Goal: Submit feedback/report problem: Provide input to the site owners about the experience or issues

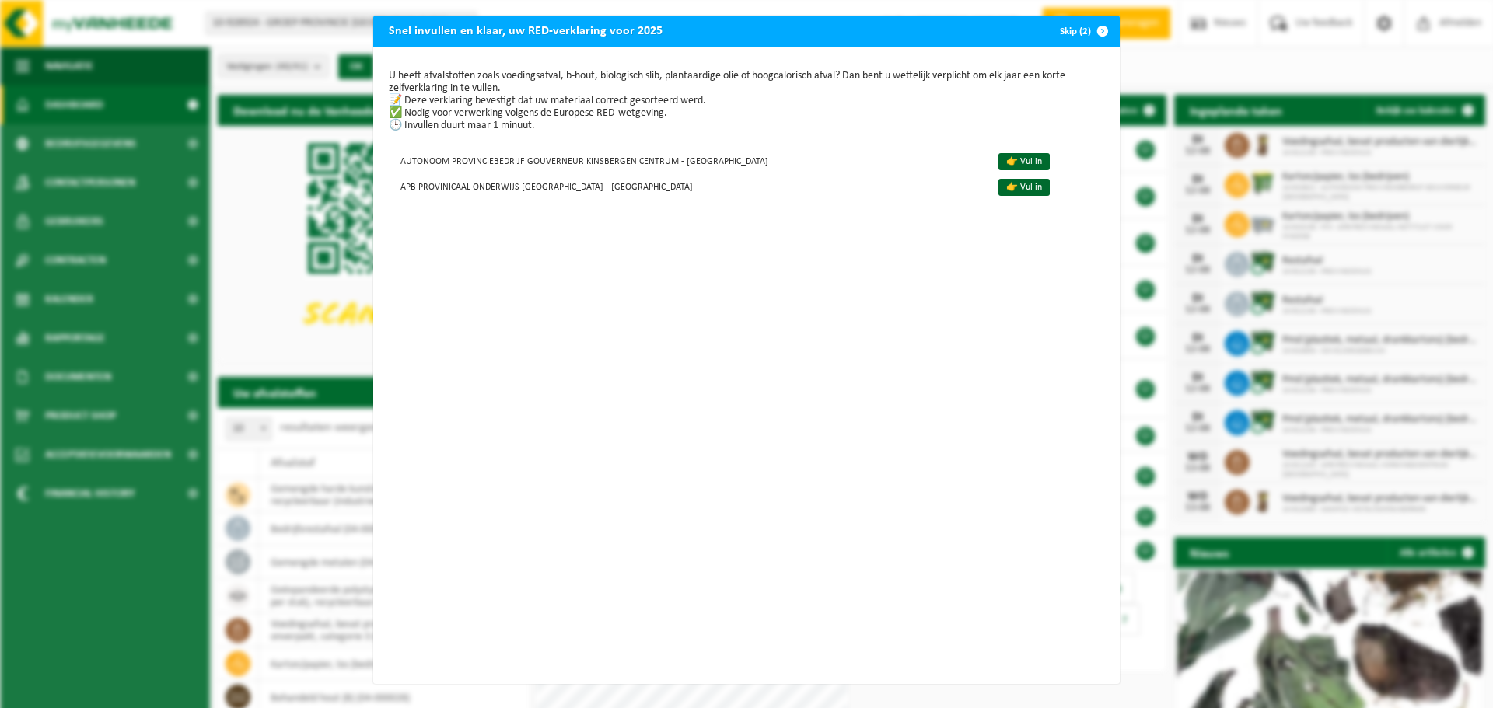
click at [1070, 26] on button "Skip (2)" at bounding box center [1083, 31] width 71 height 31
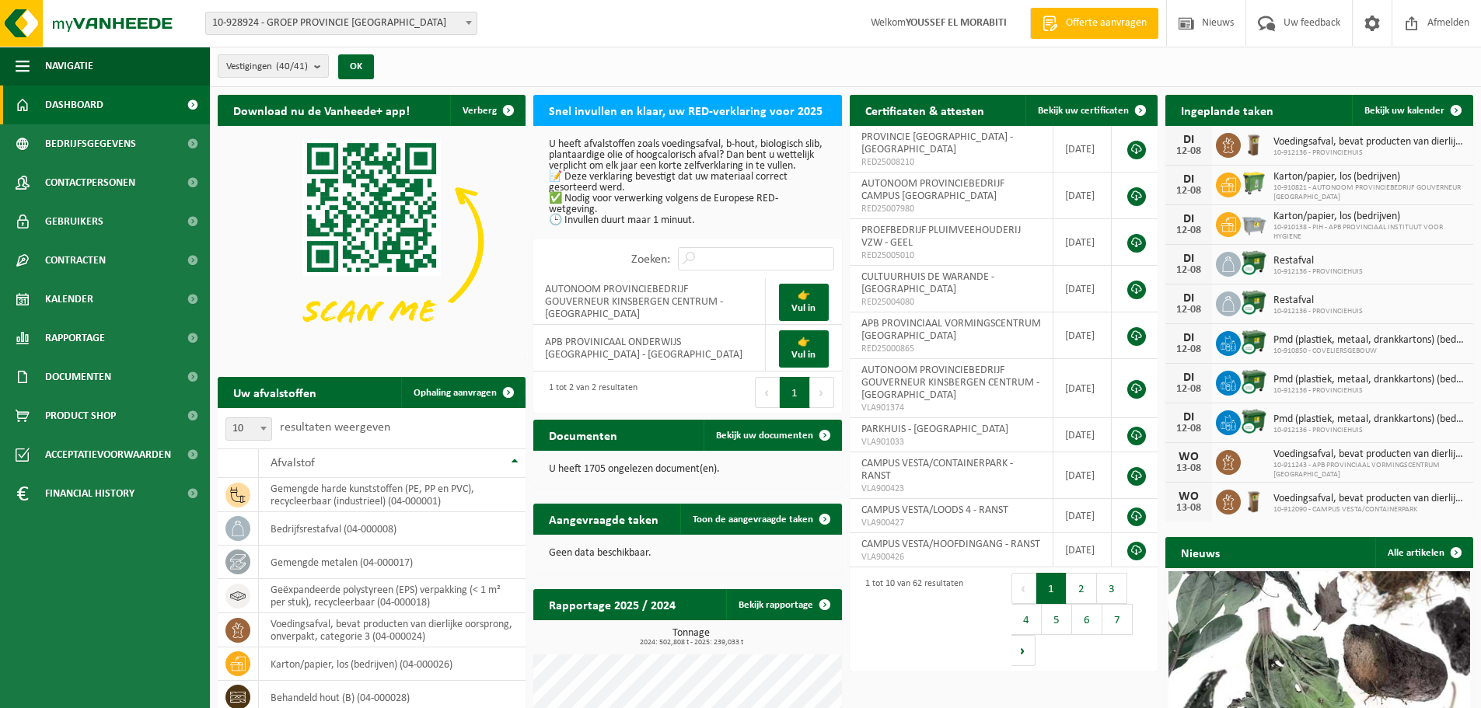
click at [278, 22] on span "10-928924 - GROEP PROVINCIE [GEOGRAPHIC_DATA]" at bounding box center [341, 23] width 271 height 22
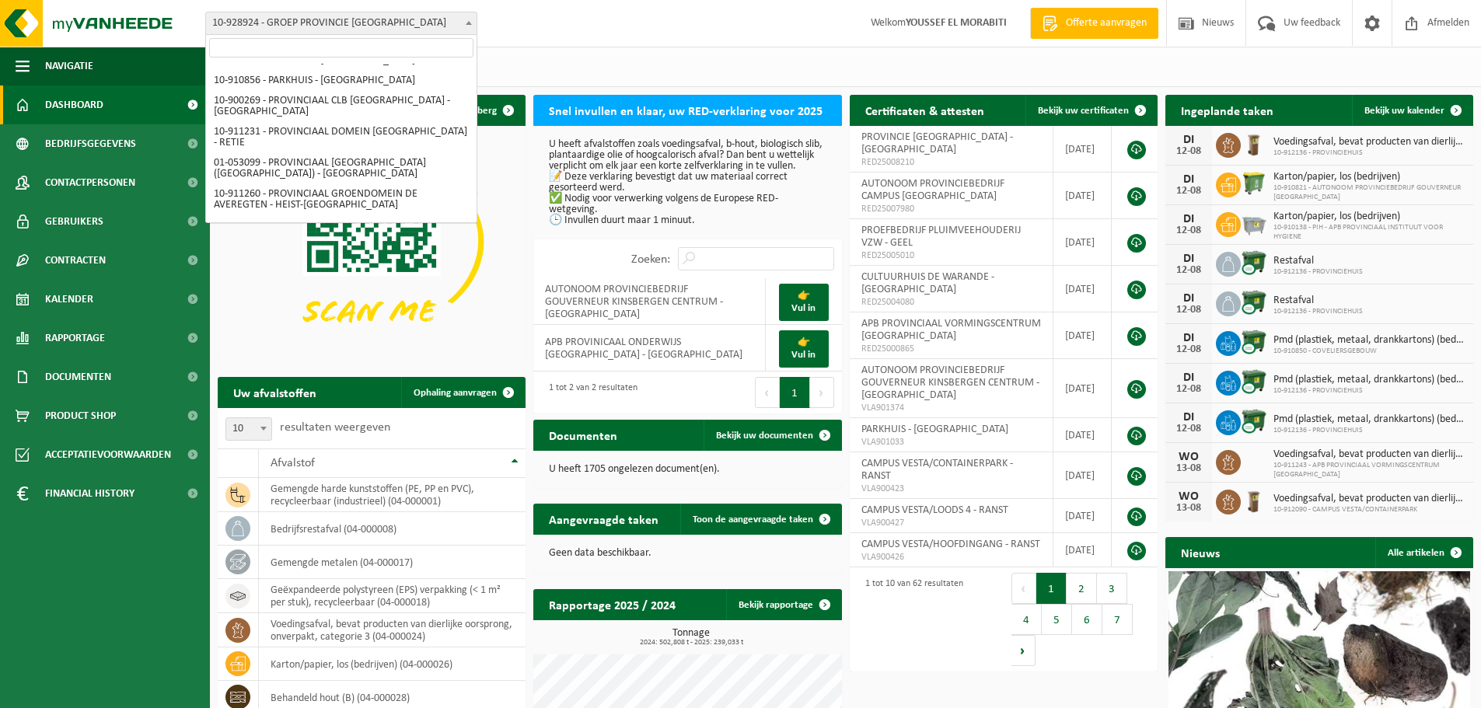
scroll to position [904, 0]
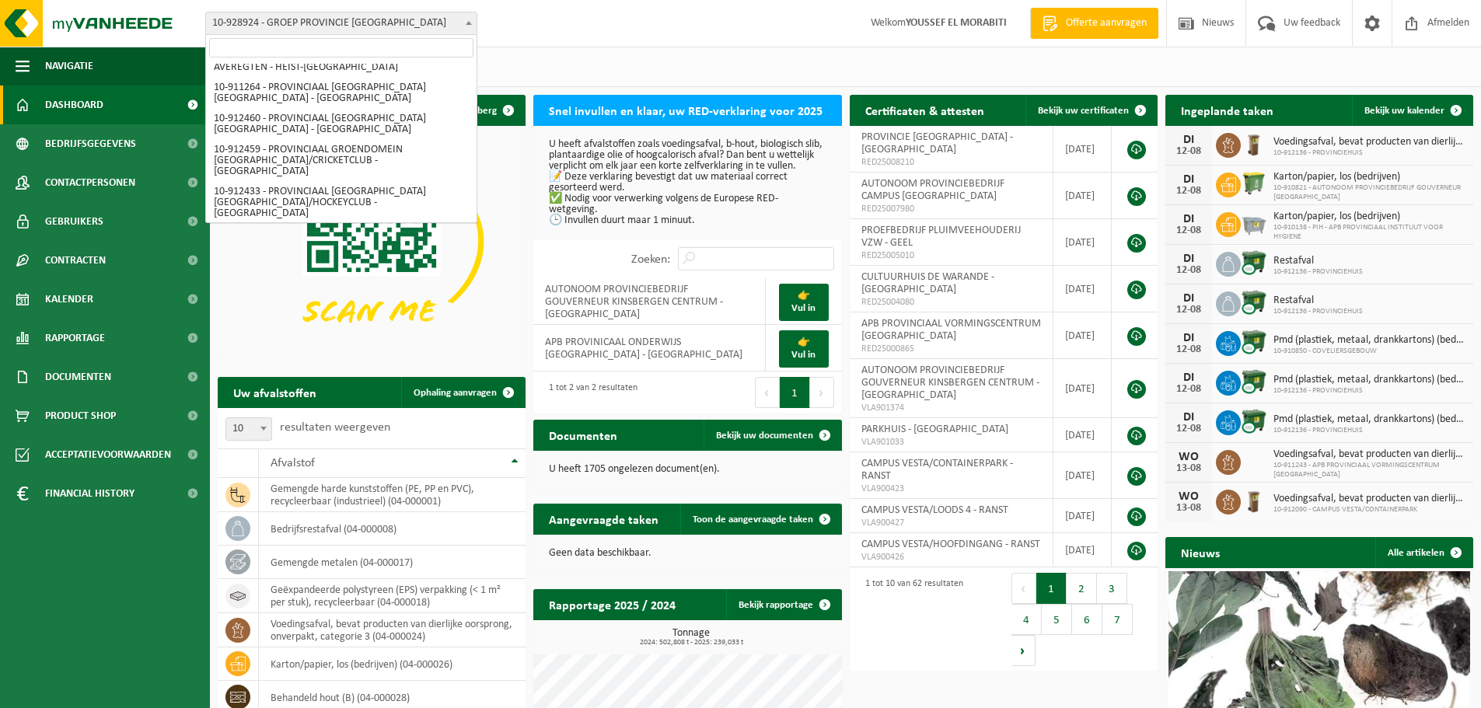
select select "125441"
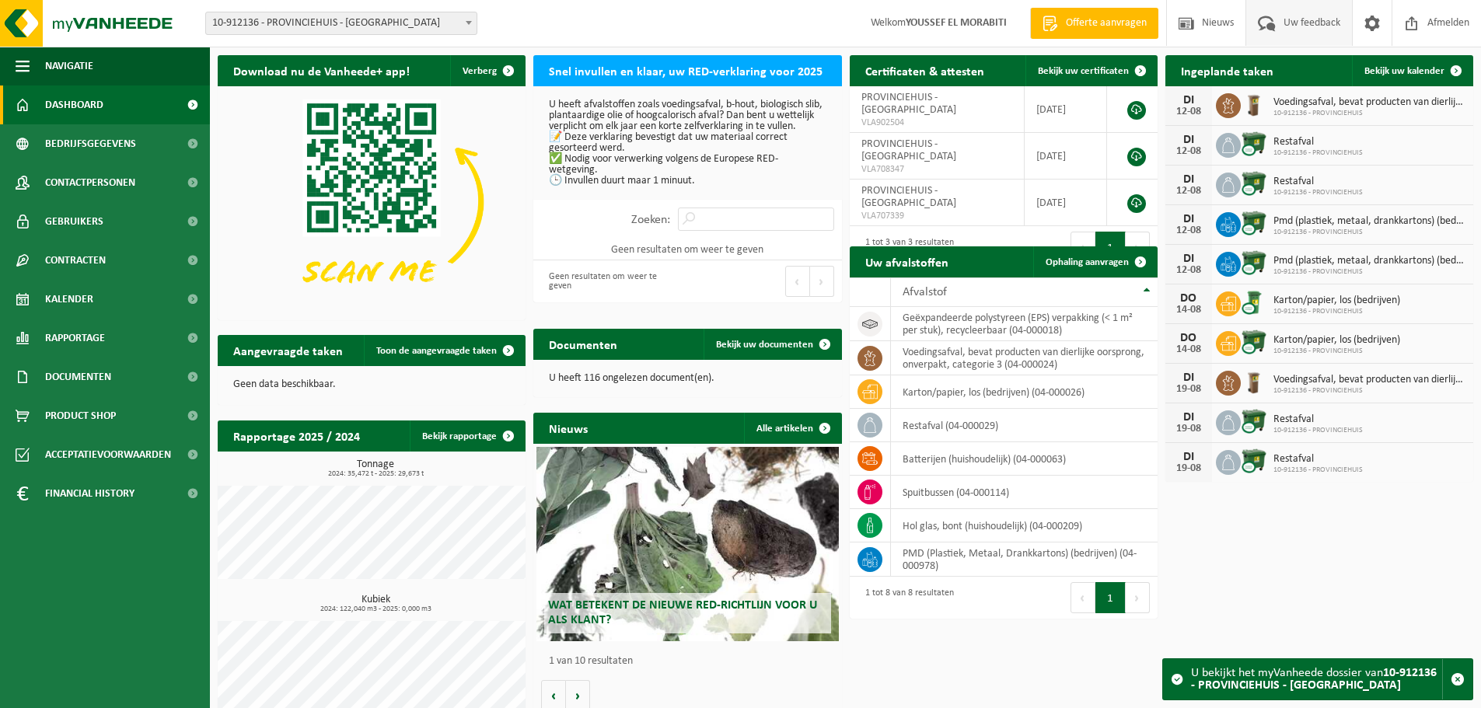
click at [1344, 26] on link "Uw feedback" at bounding box center [1299, 23] width 107 height 46
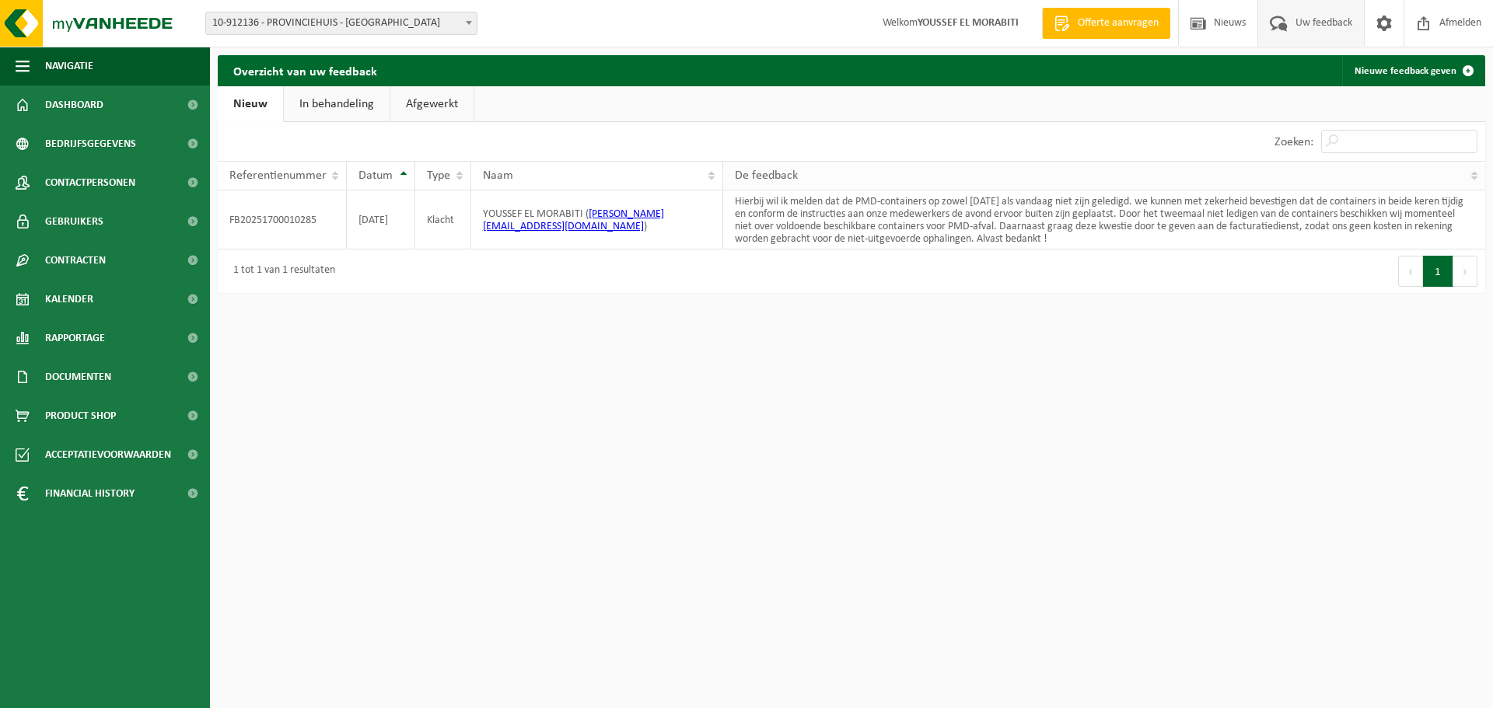
click at [1478, 177] on th "De feedback" at bounding box center [1104, 176] width 762 height 30
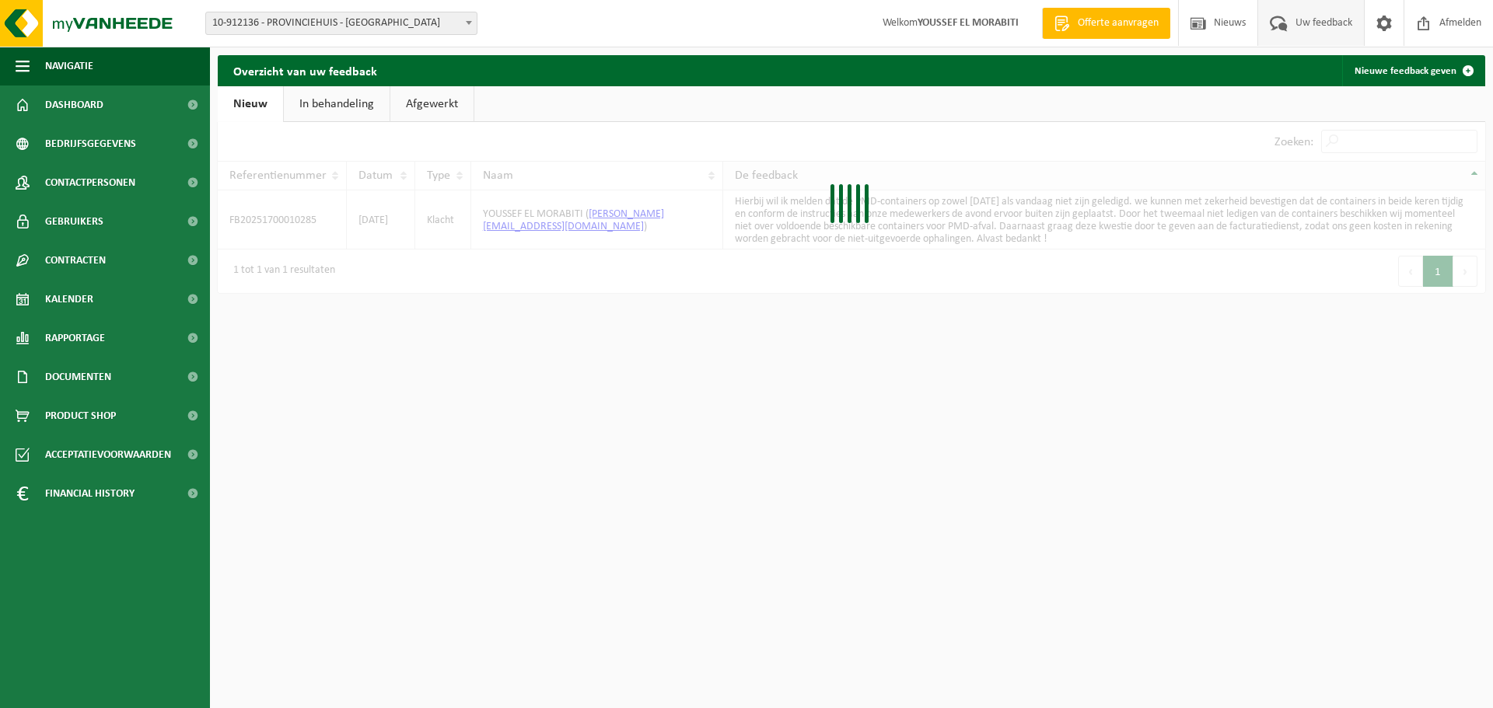
click at [1478, 177] on th "De feedback" at bounding box center [1104, 176] width 762 height 30
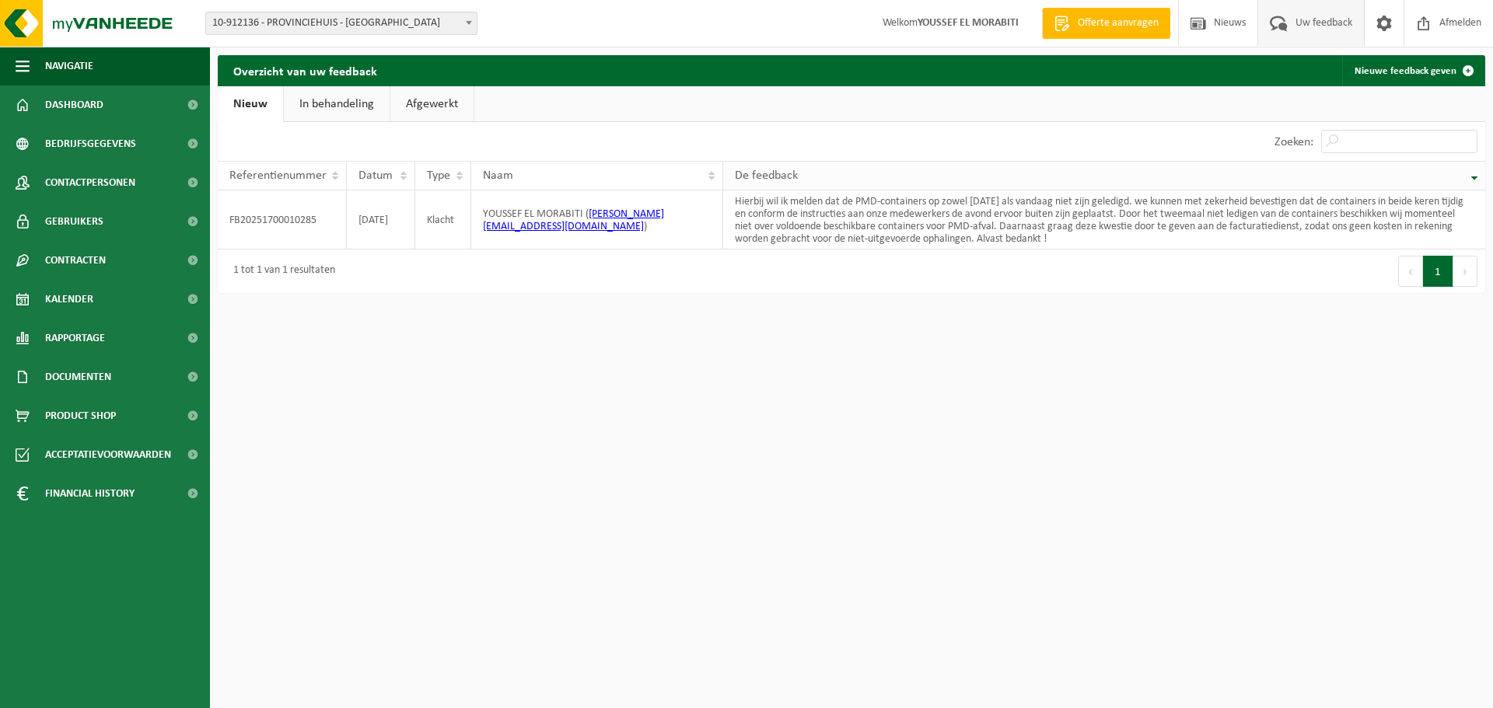
click at [1478, 177] on th "De feedback" at bounding box center [1104, 176] width 762 height 30
click at [1478, 176] on th "De feedback" at bounding box center [1104, 176] width 762 height 30
click at [1476, 170] on th "De feedback" at bounding box center [1104, 176] width 762 height 30
